Goal: Find specific page/section: Find specific page/section

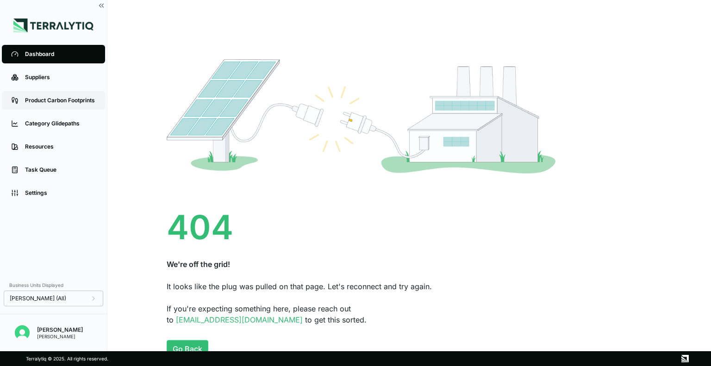
click at [87, 105] on link "Product Carbon Footprints" at bounding box center [53, 100] width 103 height 19
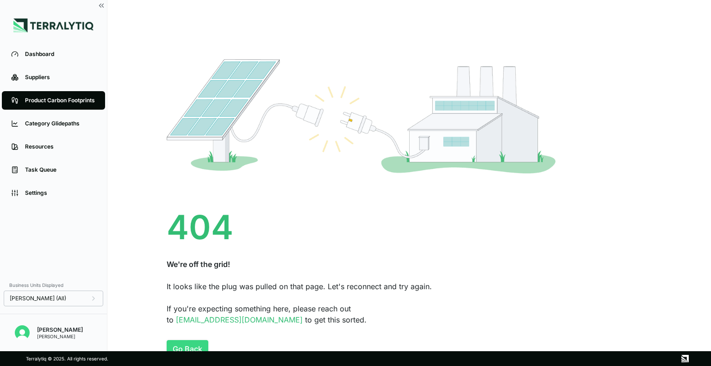
click at [193, 344] on button "Go Back" at bounding box center [188, 349] width 42 height 18
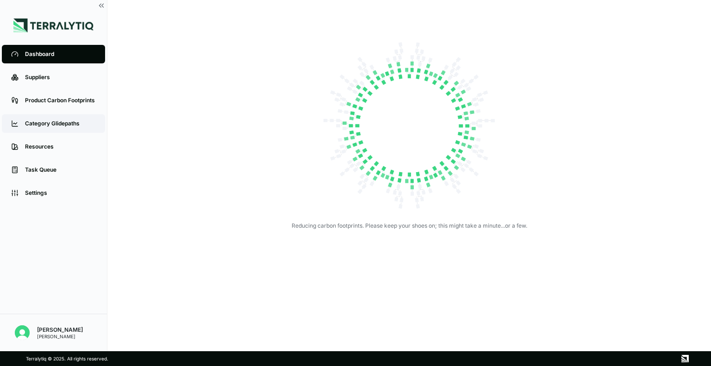
click at [37, 115] on link "Category Glidepaths" at bounding box center [53, 123] width 103 height 19
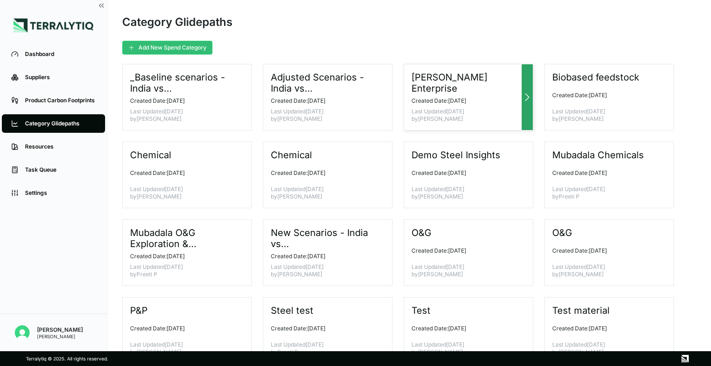
click at [438, 80] on h3 "[PERSON_NAME] Enterprise" at bounding box center [464, 83] width 106 height 22
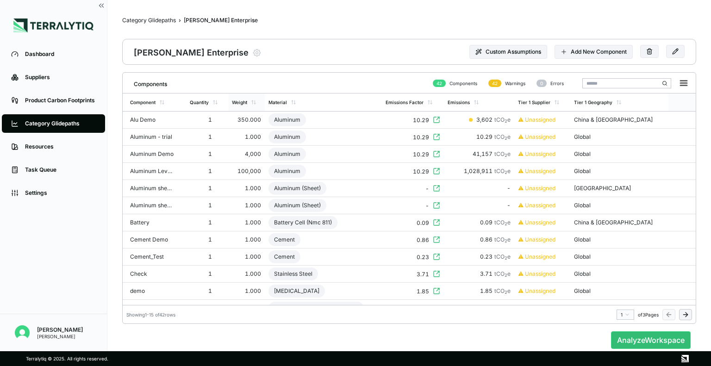
click at [250, 111] on div "Weight" at bounding box center [246, 102] width 37 height 18
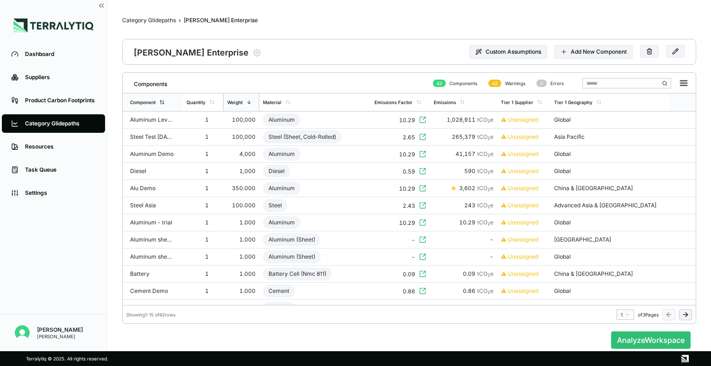
click at [172, 107] on div "Component" at bounding box center [153, 102] width 60 height 18
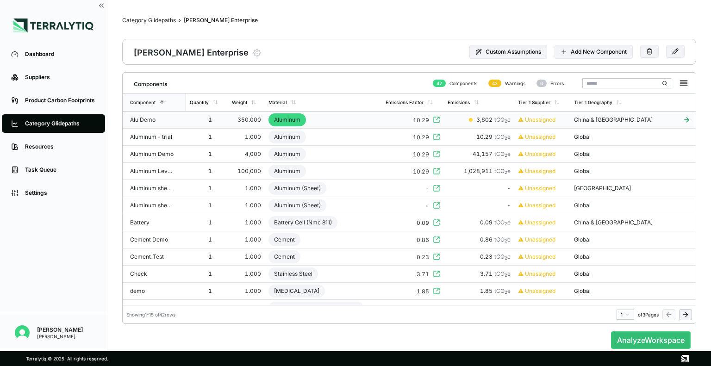
click at [217, 122] on div "1" at bounding box center [205, 119] width 30 height 7
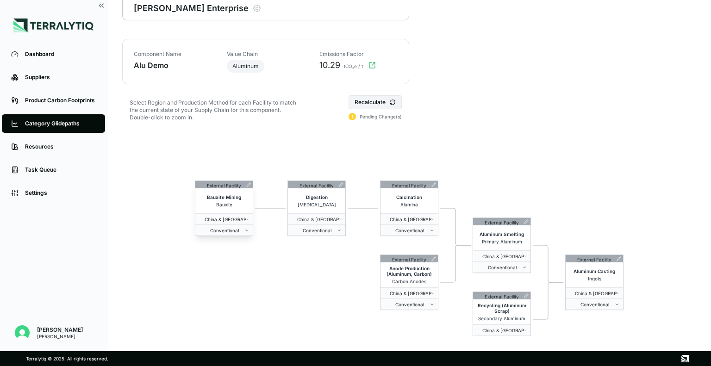
scroll to position [44, 0]
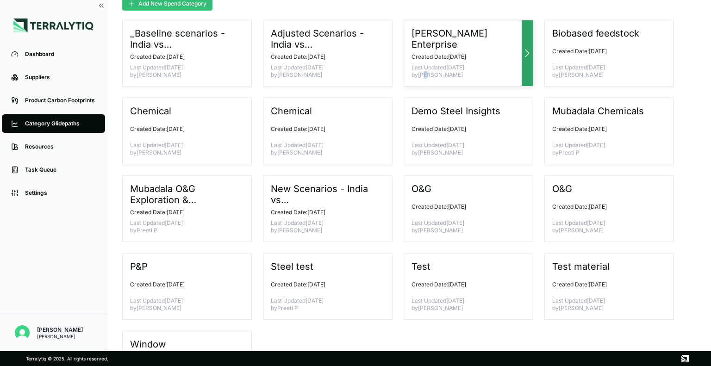
click at [424, 75] on p "Last Updated [DATE] by [PERSON_NAME]" at bounding box center [464, 71] width 106 height 15
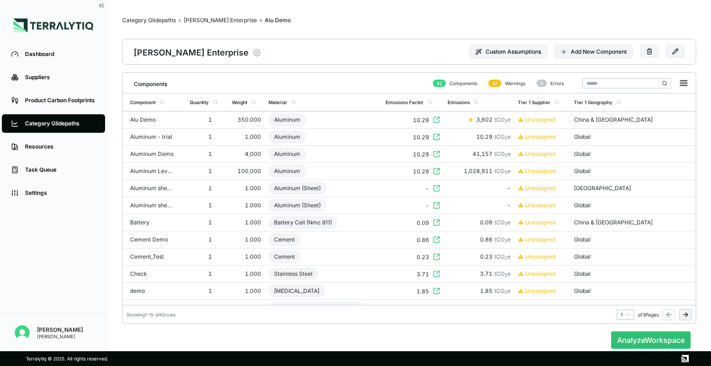
click at [252, 51] on icon "button" at bounding box center [256, 52] width 9 height 9
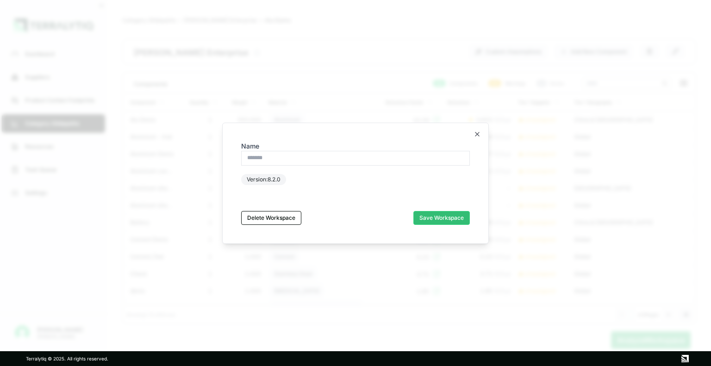
click at [473, 138] on div "Name Version: 8.2.0 Delete Workspace Save Workspace" at bounding box center [355, 183] width 243 height 98
click at [476, 132] on icon "button" at bounding box center [476, 134] width 7 height 7
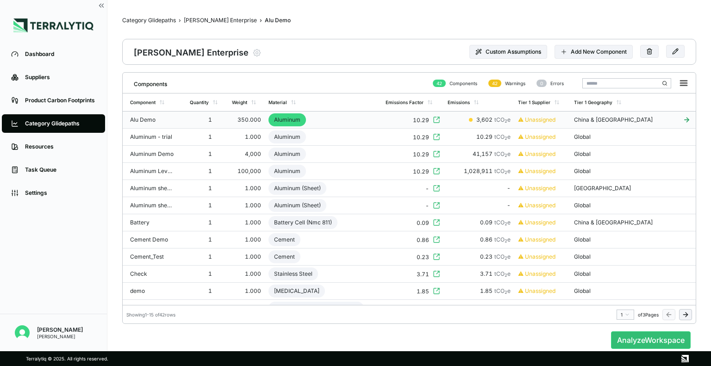
scroll to position [0, 1]
